Goal: Task Accomplishment & Management: Use online tool/utility

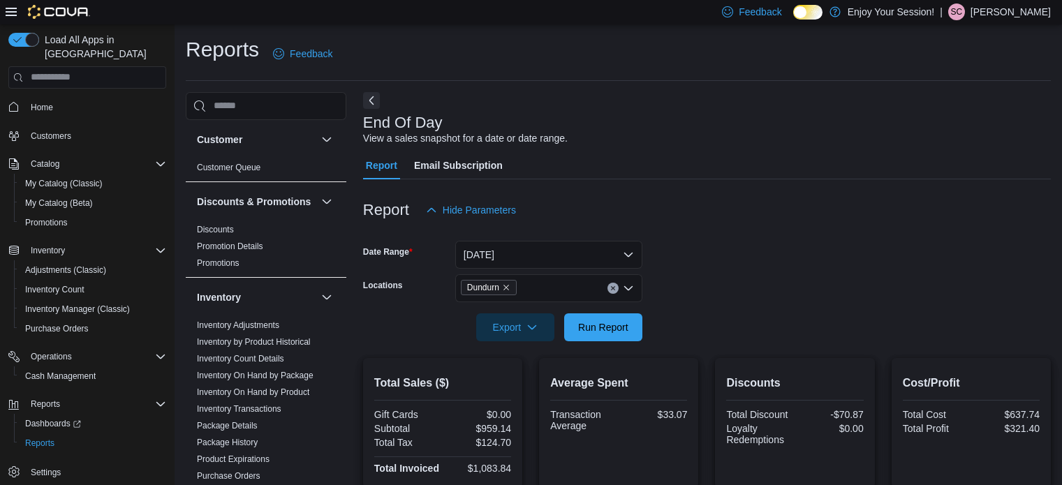
scroll to position [288, 0]
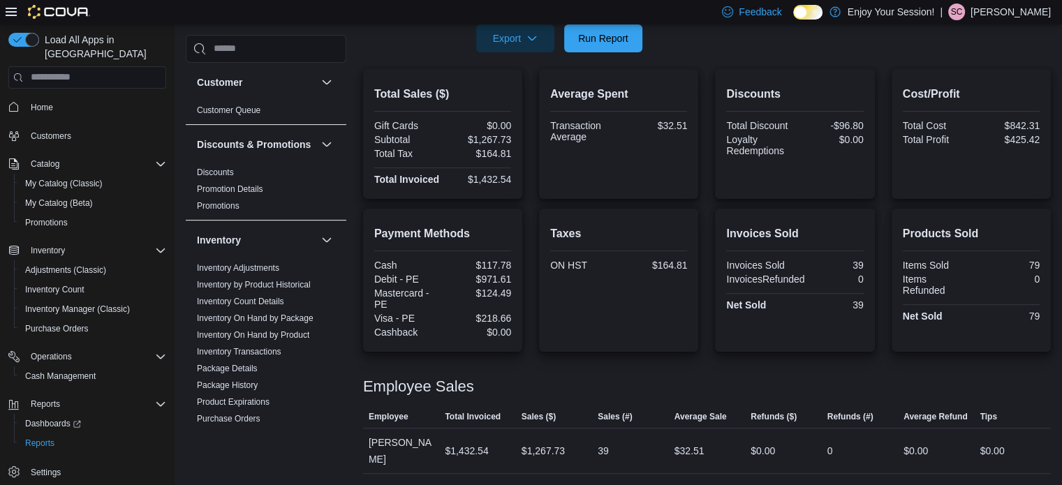
scroll to position [288, 0]
click at [532, 315] on div "Payment Methods Cash $117.78 Debit - PE $971.61 Mastercard - PE $124.49 Visa - …" at bounding box center [707, 281] width 688 height 143
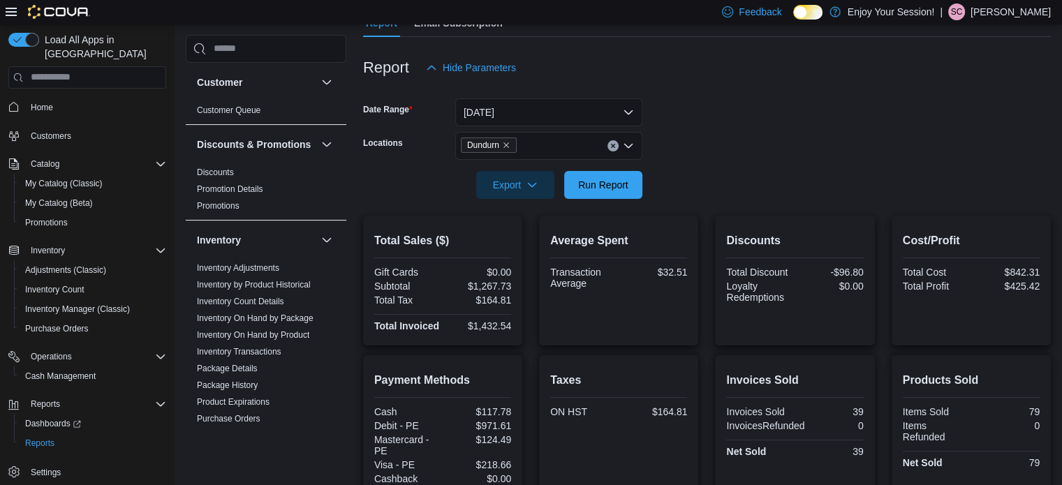
scroll to position [0, 0]
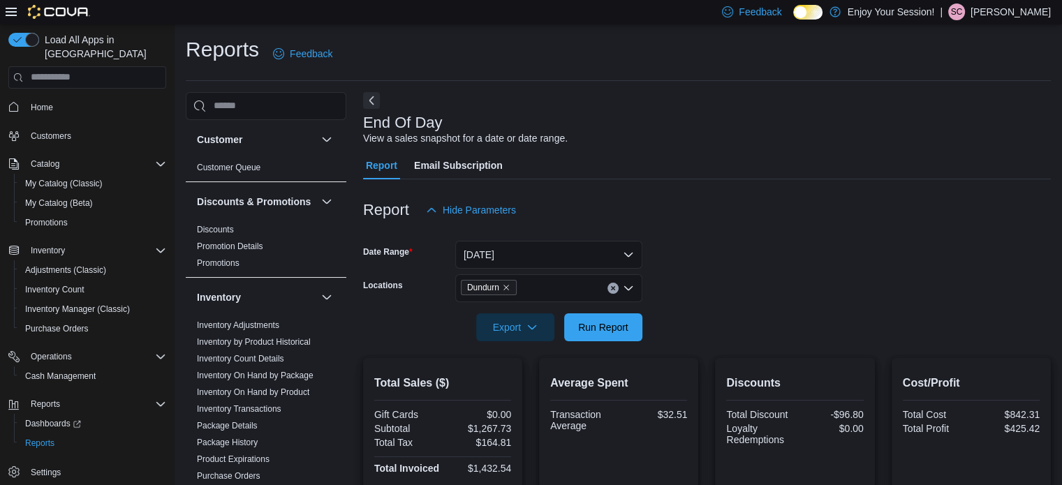
click at [531, 141] on div "View a sales snapshot for a date or date range." at bounding box center [465, 138] width 205 height 15
click at [740, 96] on div "End Of Day View a sales snapshot for a date or date range. Report Email Subscri…" at bounding box center [707, 427] width 688 height 671
click at [746, 105] on div "End Of Day View a sales snapshot for a date or date range. Report Email Subscri…" at bounding box center [707, 427] width 688 height 671
click at [745, 105] on div "End Of Day View a sales snapshot for a date or date range. Report Email Subscri…" at bounding box center [707, 427] width 688 height 671
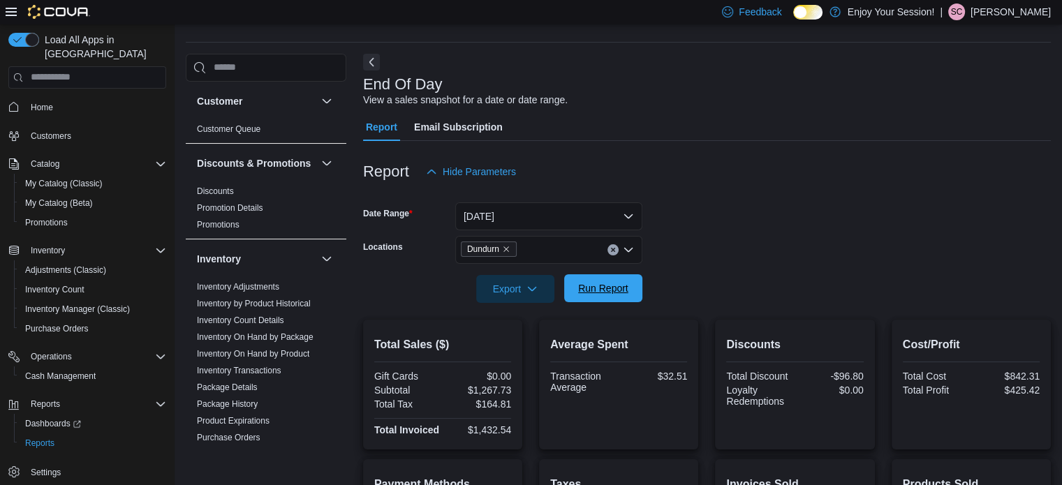
scroll to position [70, 0]
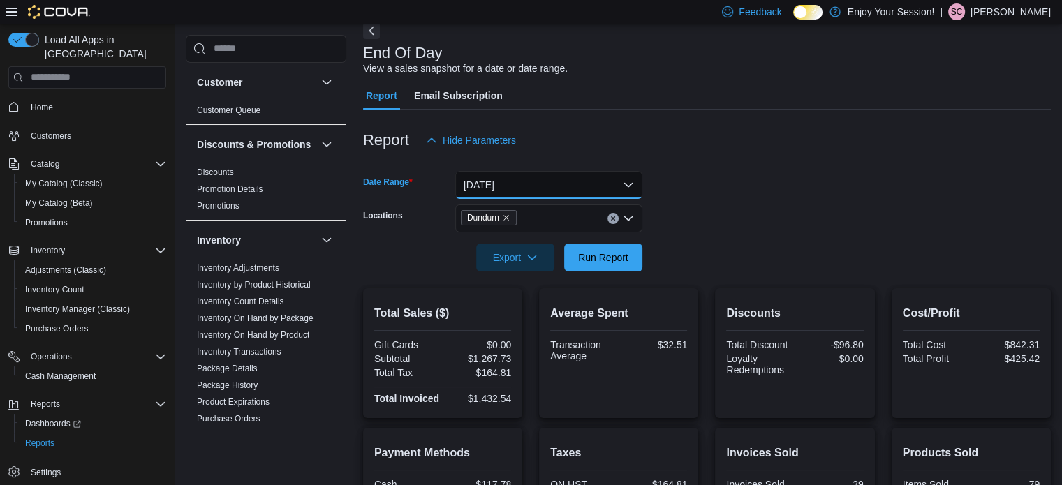
click at [626, 185] on button "[DATE]" at bounding box center [548, 185] width 187 height 28
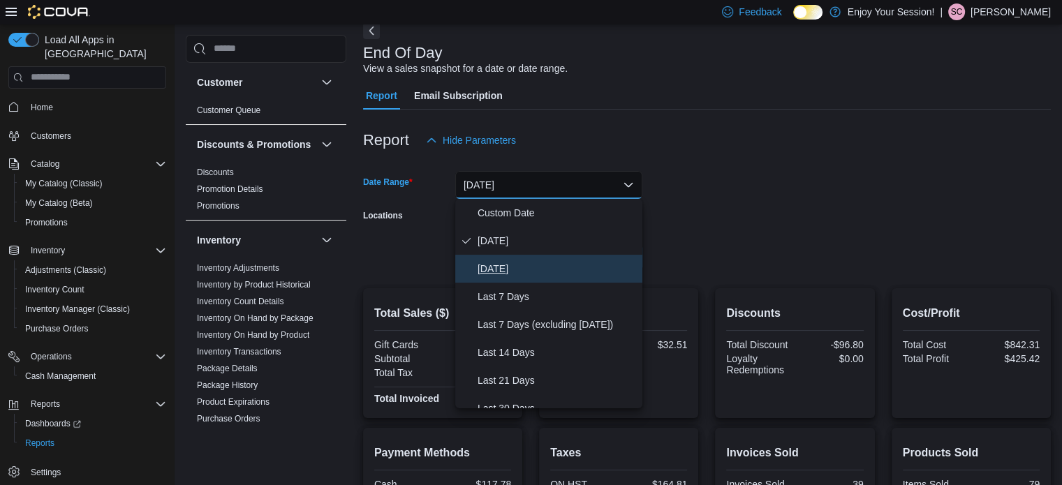
click at [508, 273] on span "[DATE]" at bounding box center [557, 269] width 159 height 17
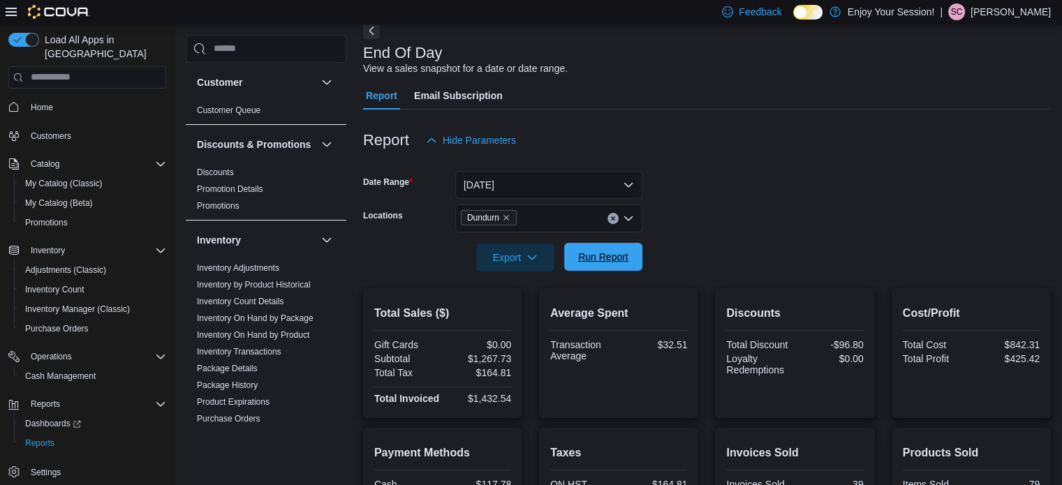
click at [623, 256] on span "Run Report" at bounding box center [603, 257] width 50 height 14
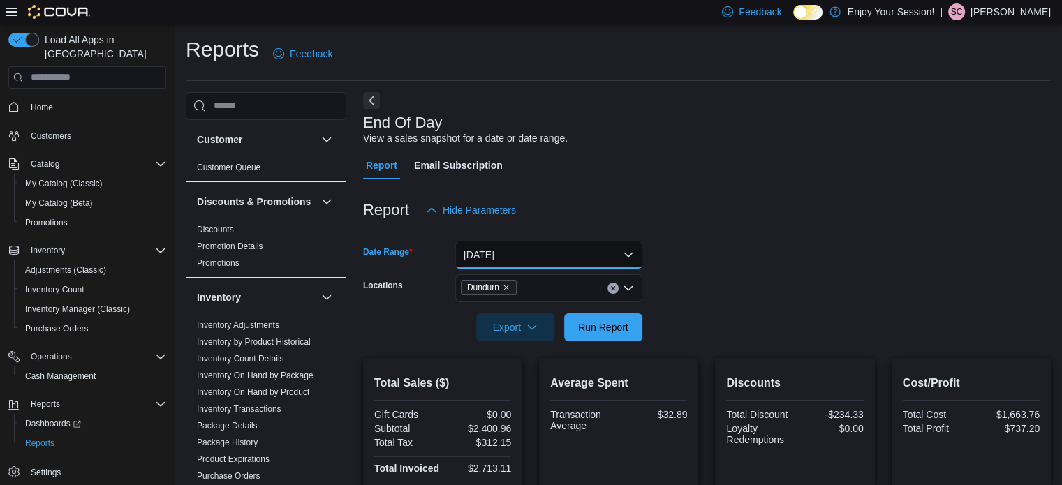
click at [629, 252] on button "[DATE]" at bounding box center [548, 255] width 187 height 28
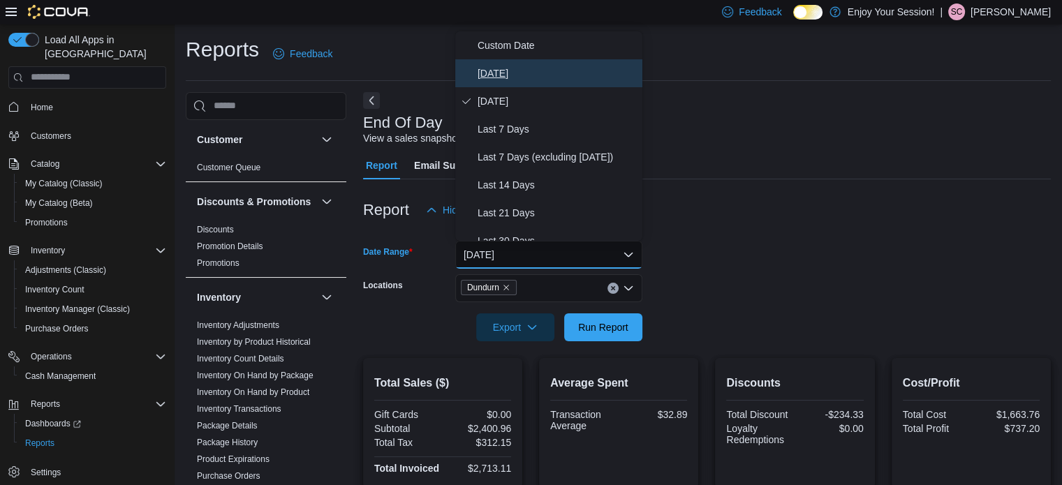
click at [509, 72] on span "[DATE]" at bounding box center [557, 73] width 159 height 17
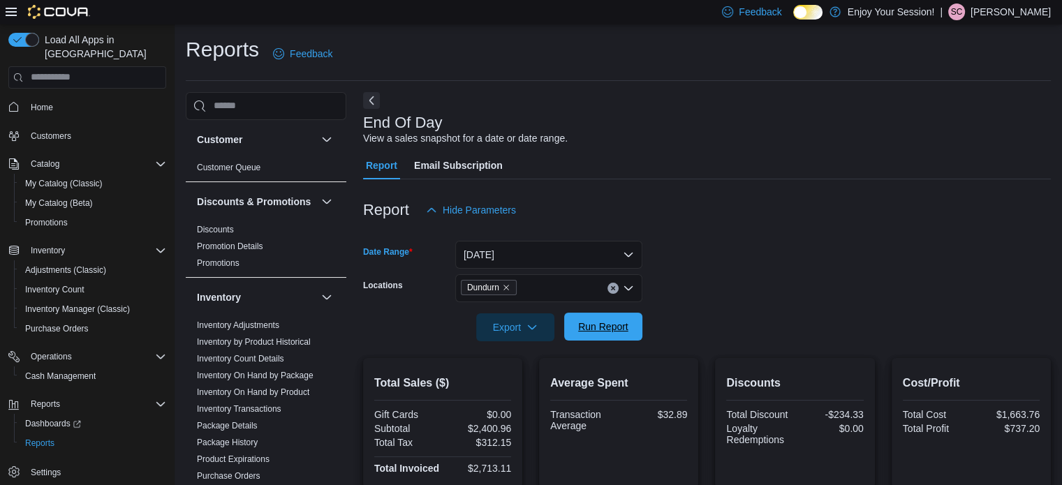
click at [619, 333] on span "Run Report" at bounding box center [603, 327] width 50 height 14
click at [730, 266] on form "Date Range [DATE] Locations Dundurn Export Run Report" at bounding box center [707, 282] width 688 height 117
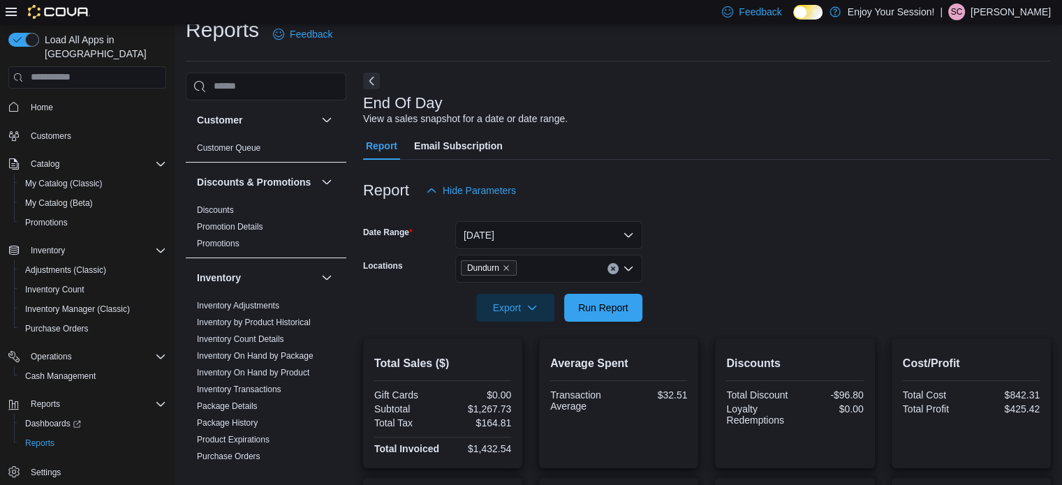
scroll to position [8, 0]
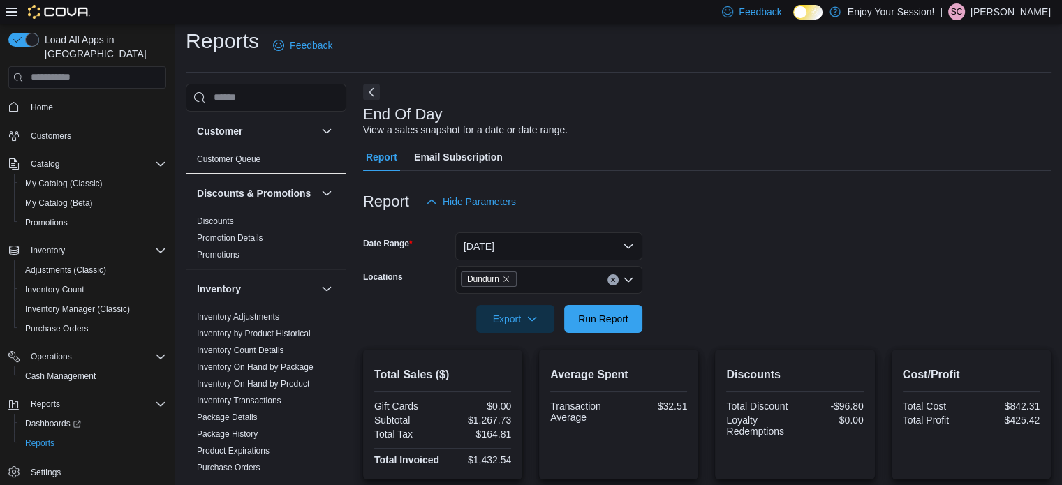
drag, startPoint x: 919, startPoint y: 214, endPoint x: 911, endPoint y: 216, distance: 8.6
click at [918, 214] on div "Report Hide Parameters" at bounding box center [707, 202] width 688 height 28
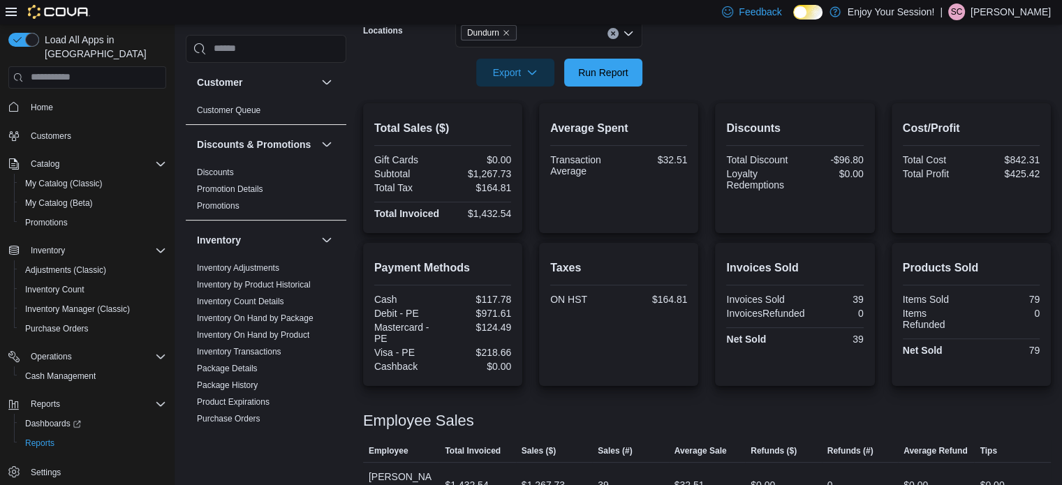
scroll to position [288, 0]
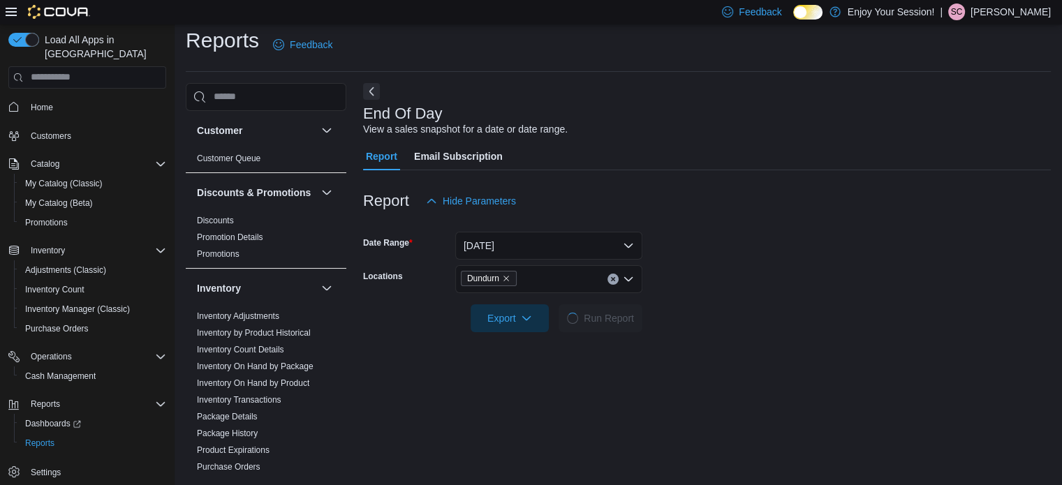
scroll to position [313, 0]
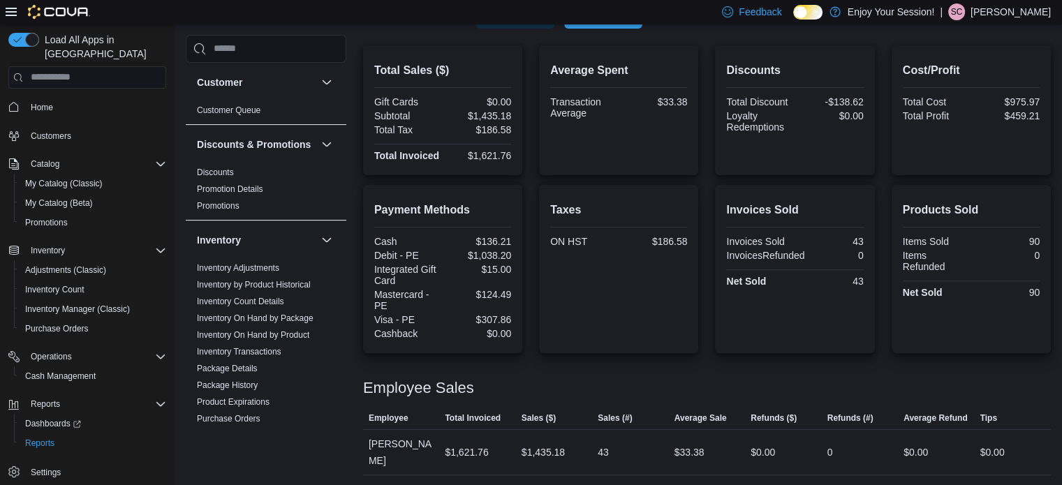
click at [725, 390] on div "Employee Sales" at bounding box center [707, 388] width 688 height 17
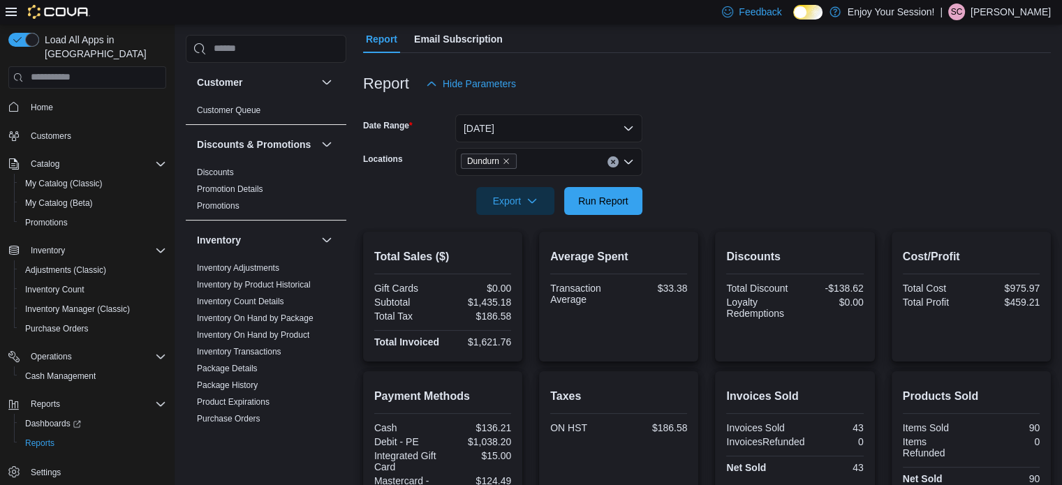
scroll to position [0, 0]
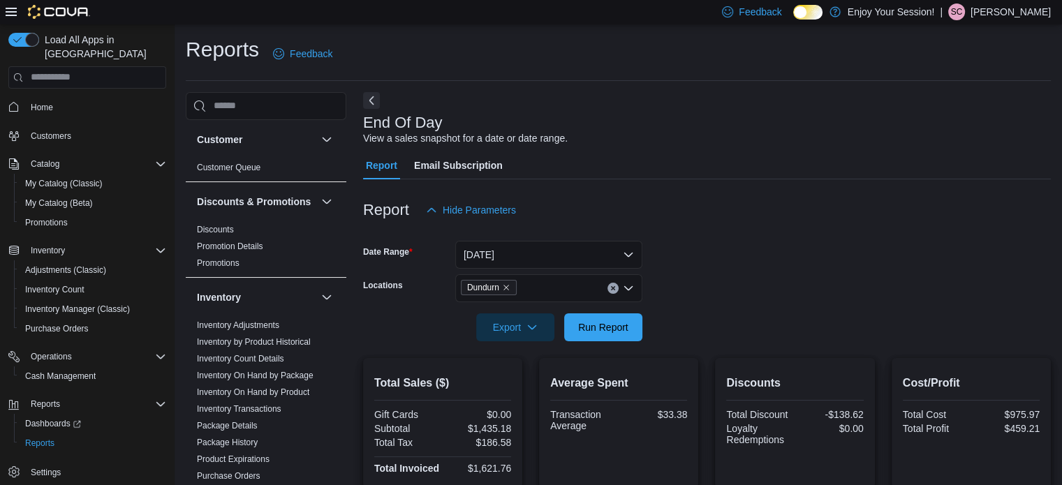
click at [990, 14] on p "[PERSON_NAME]" at bounding box center [1011, 11] width 80 height 17
click at [988, 133] on button "Sign Out" at bounding box center [981, 133] width 129 height 22
